Goal: Navigation & Orientation: Find specific page/section

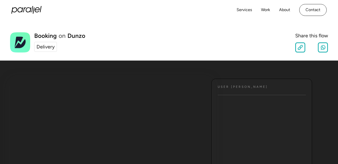
click at [45, 50] on div "Delivery" at bounding box center [45, 46] width 18 height 7
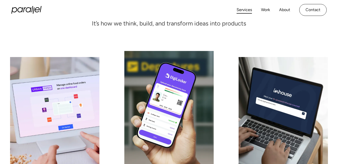
scroll to position [60, 0]
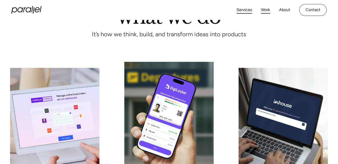
click at [266, 10] on link "Work" at bounding box center [265, 9] width 9 height 7
